Goal: Information Seeking & Learning: Find specific fact

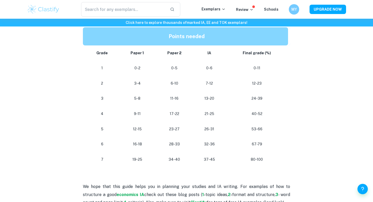
scroll to position [463, 0]
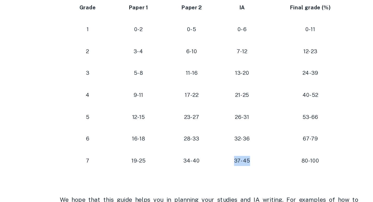
drag, startPoint x: 216, startPoint y: 159, endPoint x: 203, endPoint y: 159, distance: 13.8
click at [203, 159] on p "37-45" at bounding box center [210, 159] width 24 height 7
click at [216, 157] on p "37-45" at bounding box center [210, 159] width 24 height 7
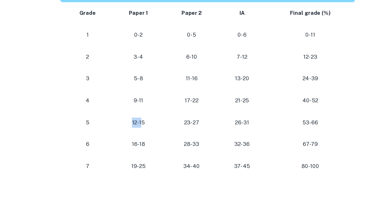
drag, startPoint x: 134, startPoint y: 126, endPoint x: 139, endPoint y: 126, distance: 5.7
click at [139, 126] on p "12-15" at bounding box center [137, 129] width 28 height 7
drag, startPoint x: 103, startPoint y: 131, endPoint x: 100, endPoint y: 131, distance: 3.9
click at [100, 131] on p "5" at bounding box center [102, 129] width 26 height 7
click at [127, 129] on p "12-15" at bounding box center [137, 129] width 28 height 7
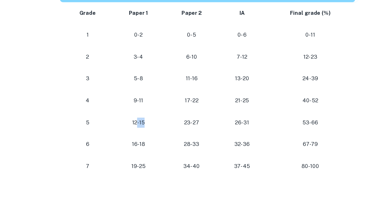
drag, startPoint x: 138, startPoint y: 129, endPoint x: 150, endPoint y: 128, distance: 12.5
click at [150, 129] on p "12-15" at bounding box center [137, 129] width 28 height 7
click at [148, 128] on p "12-15" at bounding box center [137, 129] width 28 height 7
drag, startPoint x: 147, startPoint y: 128, endPoint x: 124, endPoint y: 128, distance: 22.8
click at [124, 128] on p "12-15" at bounding box center [137, 129] width 28 height 7
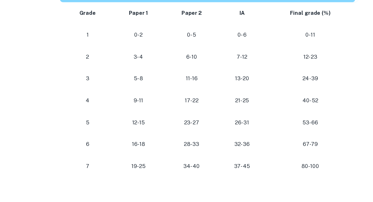
click at [144, 129] on p "12-15" at bounding box center [137, 129] width 28 height 7
drag, startPoint x: 170, startPoint y: 128, endPoint x: 189, endPoint y: 131, distance: 19.3
click at [189, 131] on p "23-27" at bounding box center [174, 129] width 29 height 7
drag, startPoint x: 218, startPoint y: 129, endPoint x: 204, endPoint y: 129, distance: 13.5
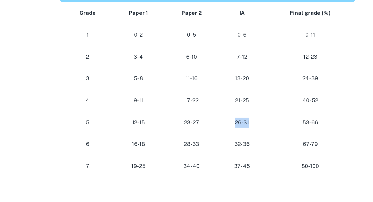
click at [204, 129] on p "26-31" at bounding box center [210, 129] width 24 height 7
